Goal: Information Seeking & Learning: Find specific fact

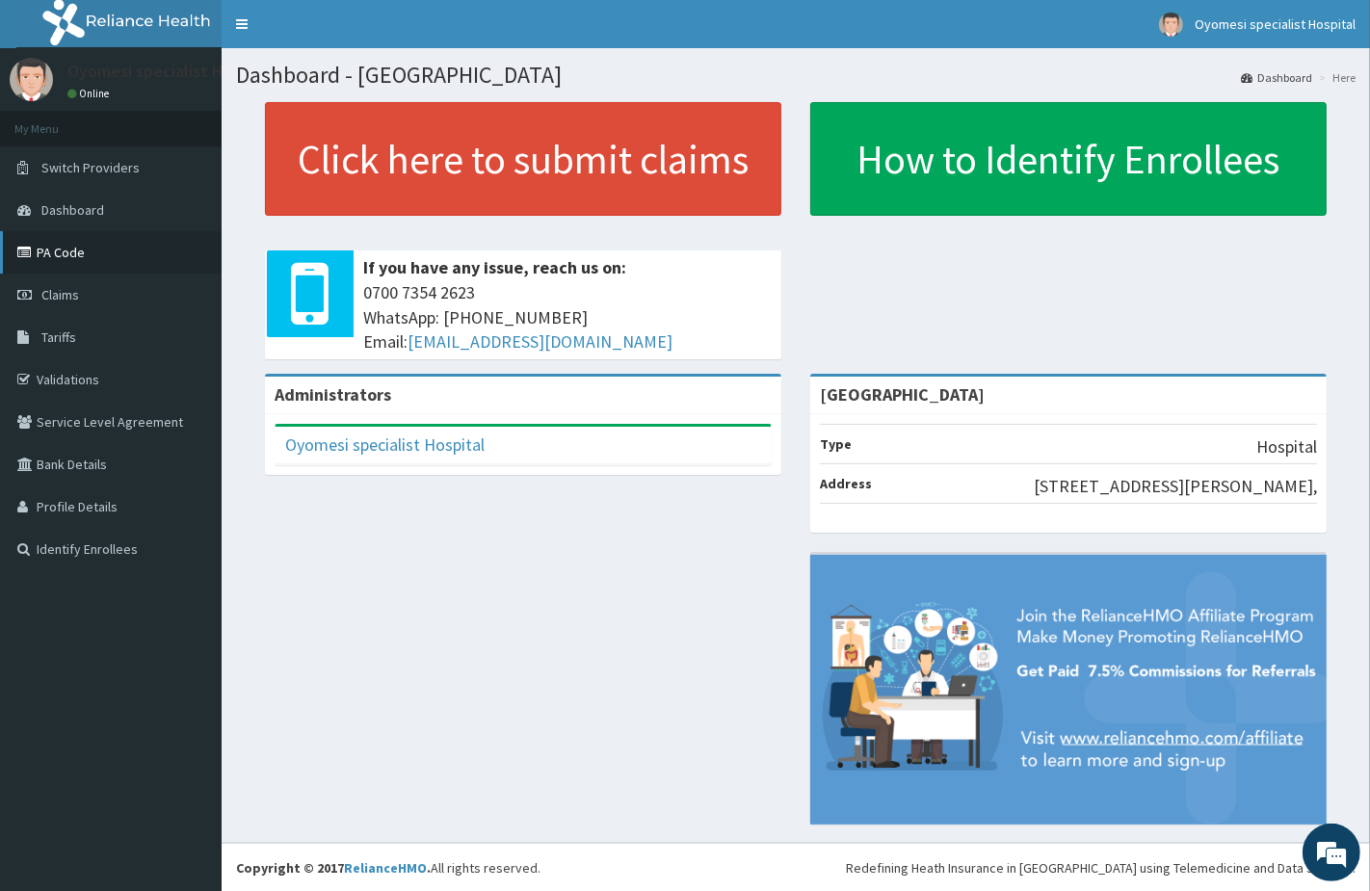
click at [59, 248] on link "PA Code" at bounding box center [111, 252] width 222 height 42
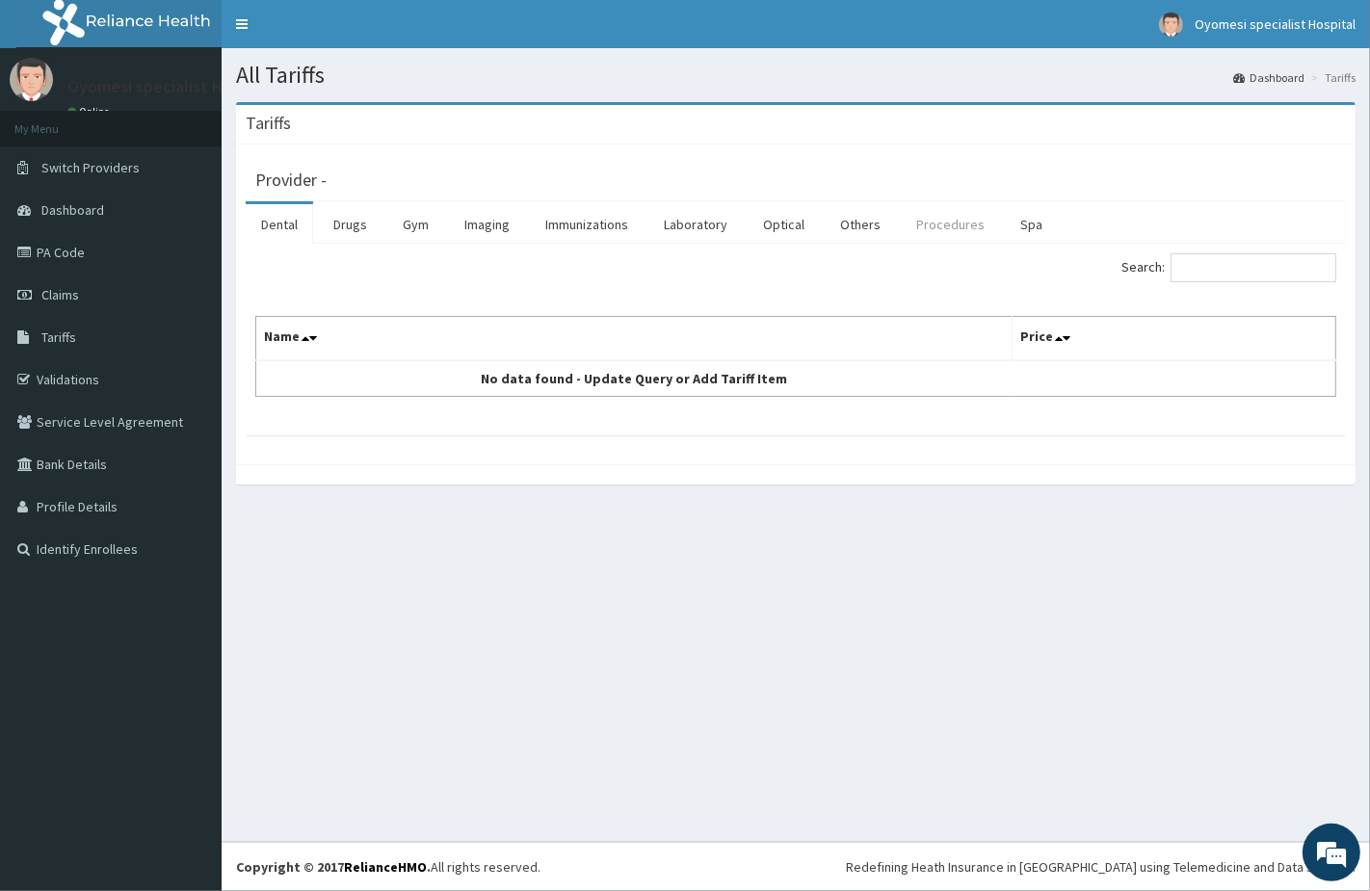
click at [935, 233] on link "Procedures" at bounding box center [950, 224] width 99 height 40
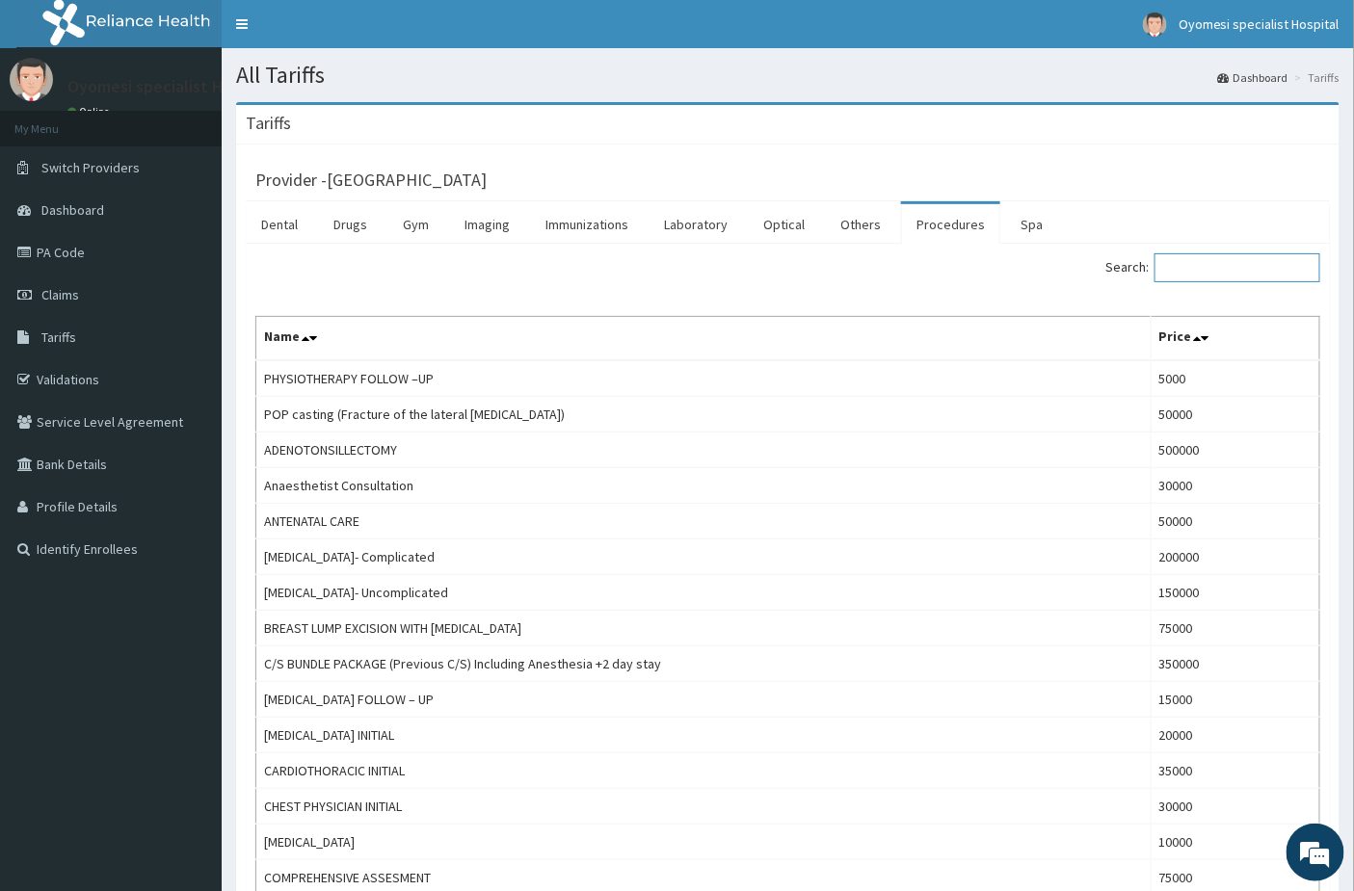
click at [1202, 264] on input "Search:" at bounding box center [1237, 267] width 166 height 29
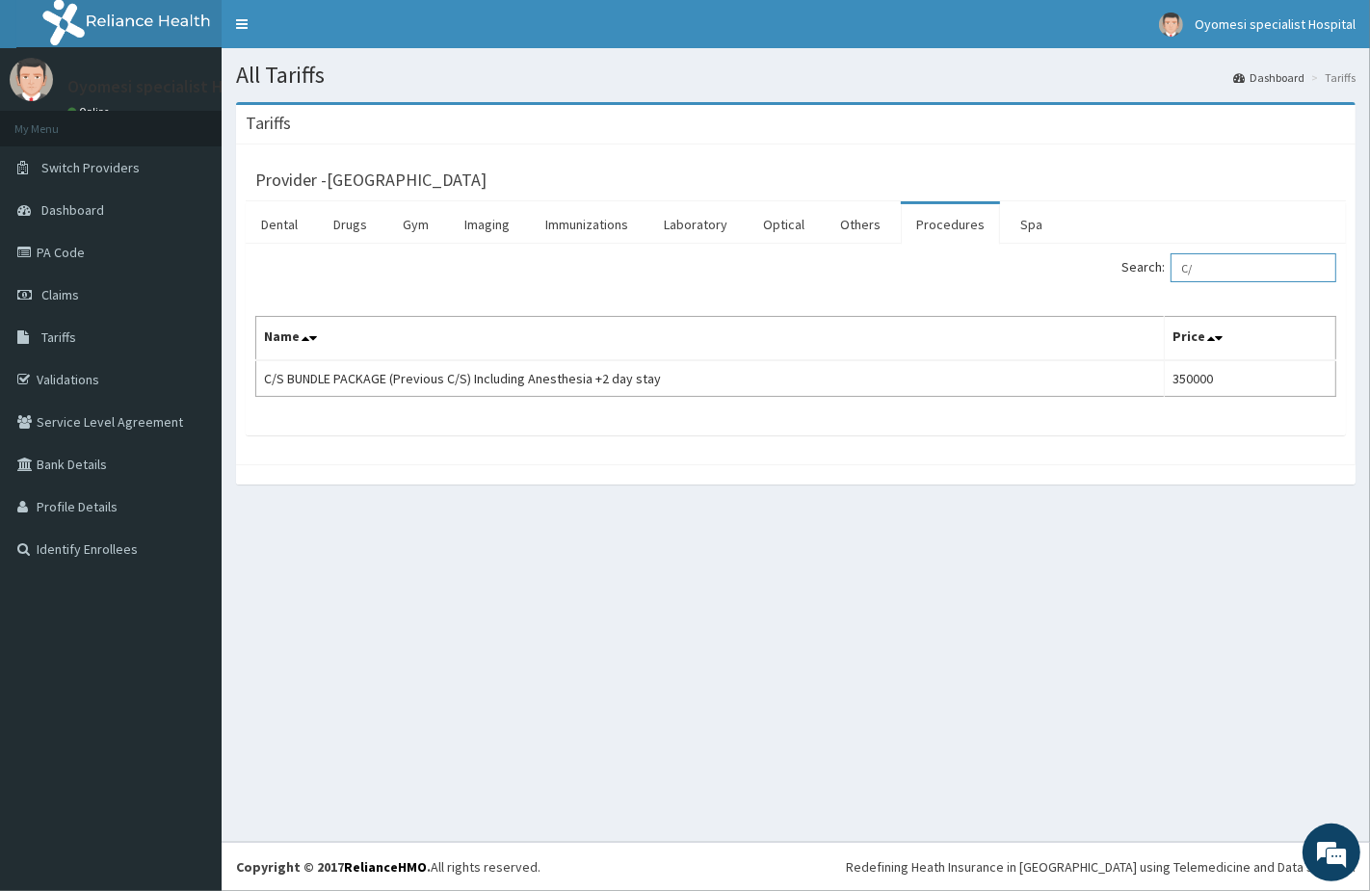
type input "C"
type input "S"
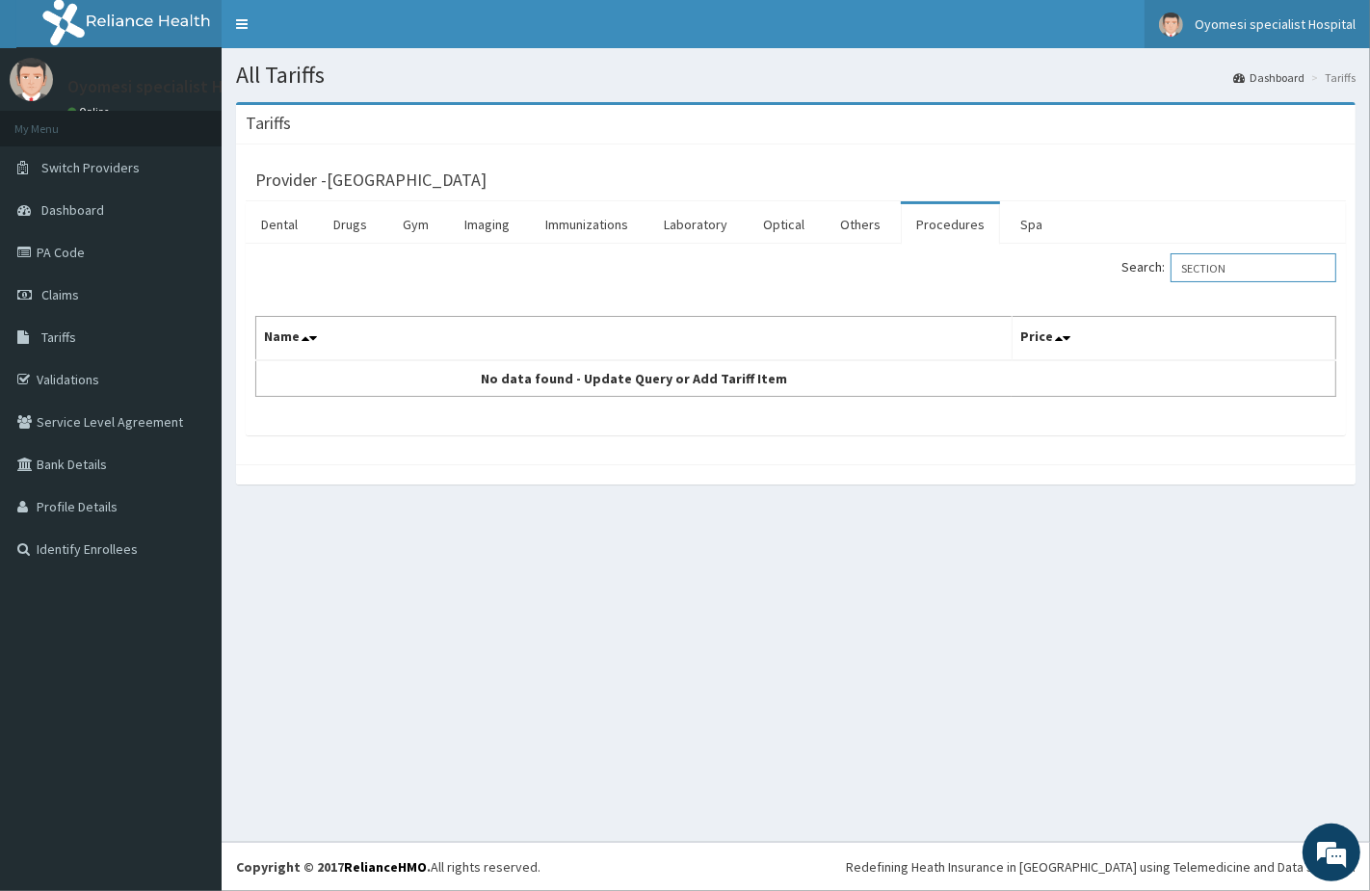
type input "SECTION"
drag, startPoint x: 1265, startPoint y: 258, endPoint x: 1130, endPoint y: 265, distance: 135.1
click at [1130, 265] on div "Search: SECTION" at bounding box center [1073, 270] width 526 height 34
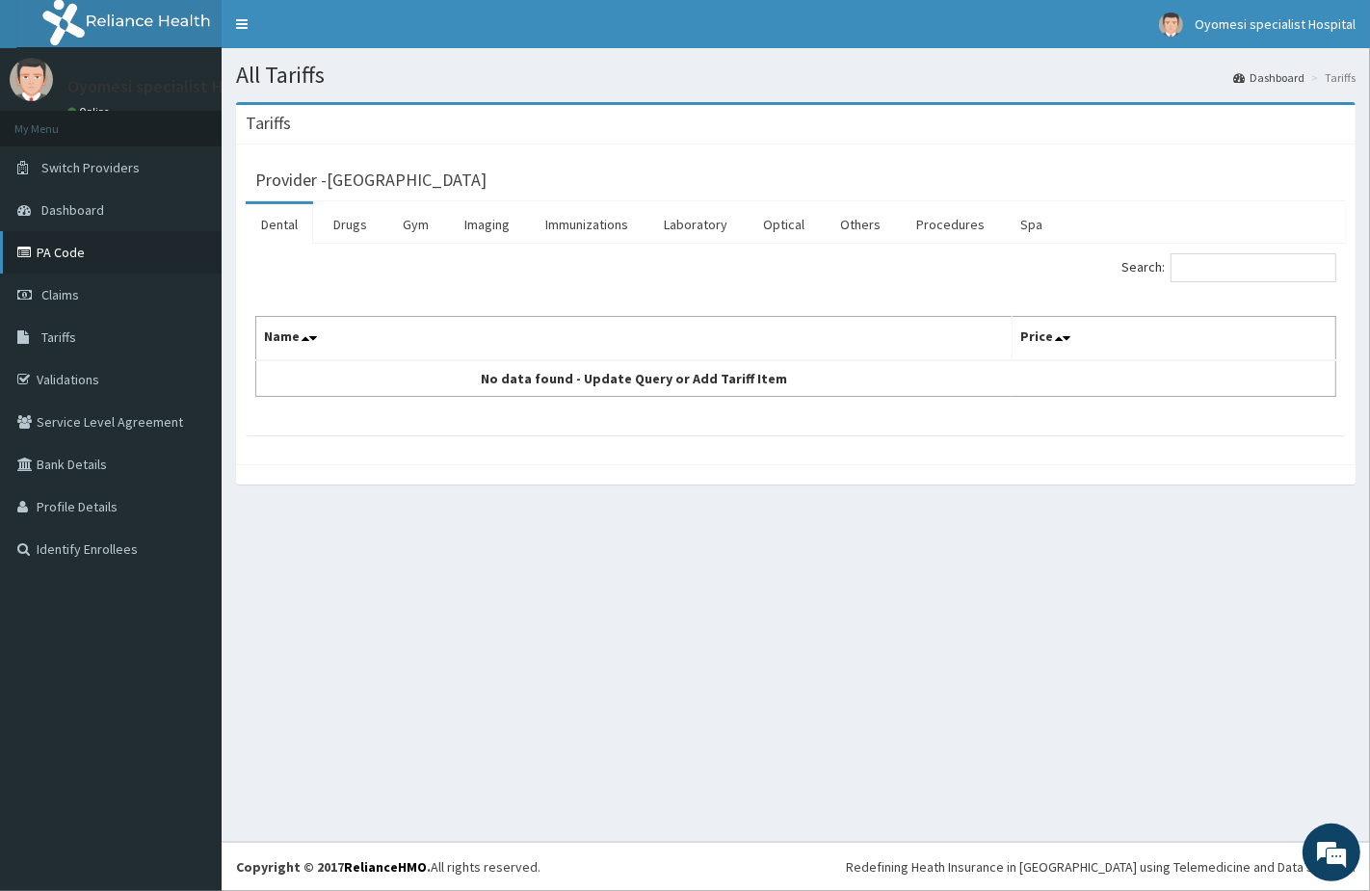
click at [96, 258] on link "PA Code" at bounding box center [111, 252] width 222 height 42
